Goal: Use online tool/utility

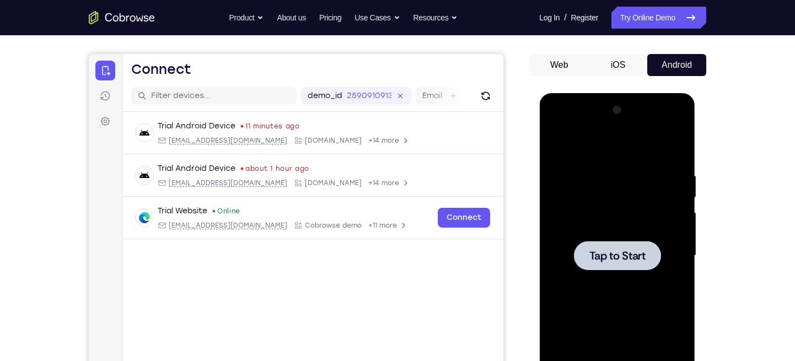
scroll to position [87, 0]
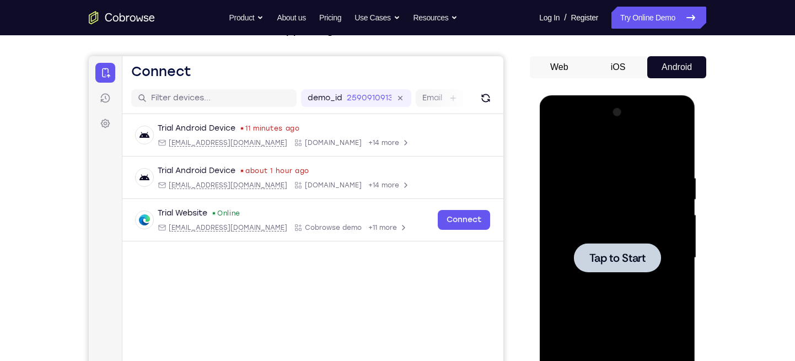
click at [611, 253] on span "Tap to Start" at bounding box center [617, 258] width 56 height 11
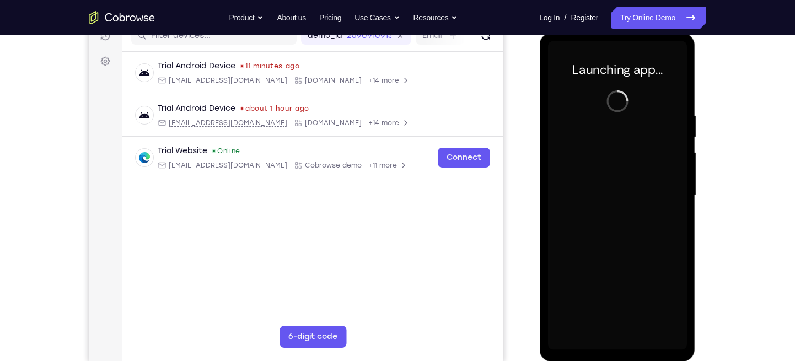
scroll to position [150, 0]
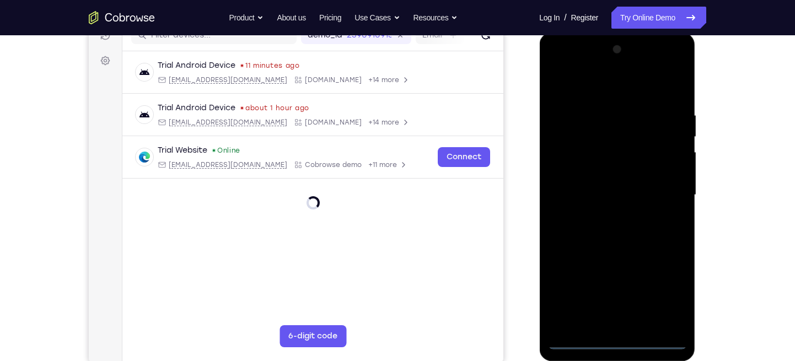
click at [618, 336] on div at bounding box center [617, 195] width 139 height 309
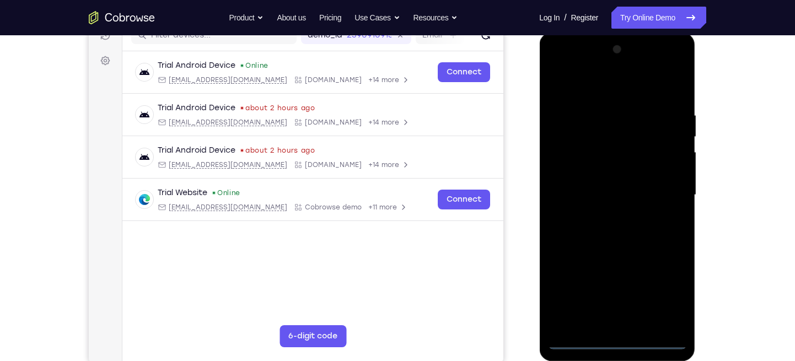
click at [616, 343] on div at bounding box center [617, 195] width 139 height 309
click at [664, 291] on div at bounding box center [617, 195] width 139 height 309
click at [557, 62] on div at bounding box center [617, 195] width 139 height 309
click at [661, 186] on div at bounding box center [617, 195] width 139 height 309
click at [607, 326] on div at bounding box center [617, 195] width 139 height 309
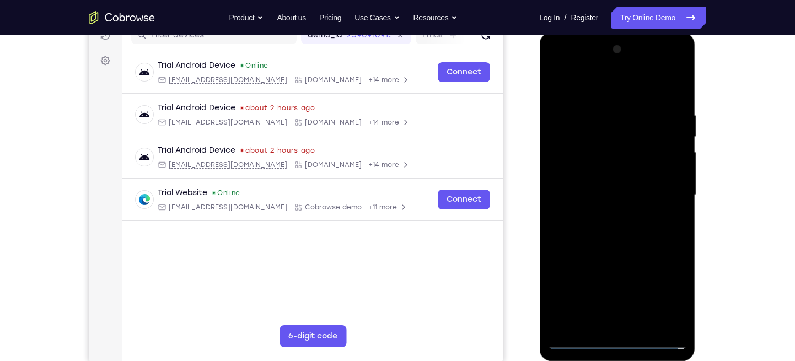
click at [578, 183] on div at bounding box center [617, 195] width 139 height 309
click at [589, 169] on div at bounding box center [617, 195] width 139 height 309
click at [590, 197] on div at bounding box center [617, 195] width 139 height 309
click at [618, 233] on div at bounding box center [617, 195] width 139 height 309
click at [622, 240] on div at bounding box center [617, 195] width 139 height 309
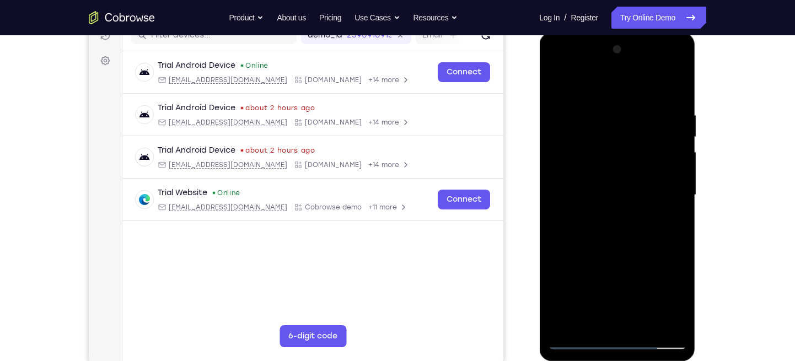
click at [601, 114] on div at bounding box center [617, 195] width 139 height 309
drag, startPoint x: 630, startPoint y: 90, endPoint x: 645, endPoint y: 40, distance: 52.4
click at [645, 40] on div at bounding box center [617, 197] width 156 height 329
click at [639, 185] on div at bounding box center [617, 195] width 139 height 309
